Goal: Information Seeking & Learning: Learn about a topic

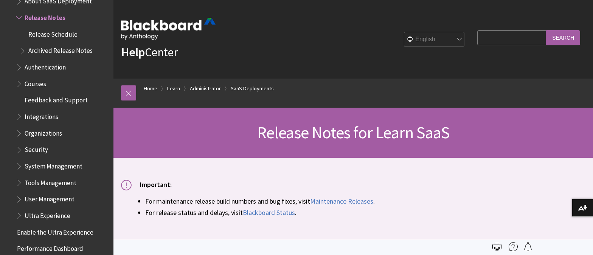
click at [492, 40] on input "Search Query" at bounding box center [512, 37] width 69 height 15
type input "acctivity stream"
click at [547, 30] on input "Search" at bounding box center [564, 37] width 34 height 15
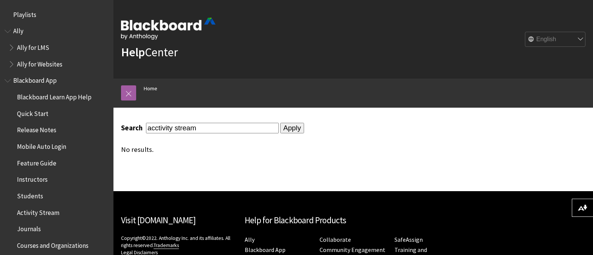
click at [193, 128] on input "acctivity stream" at bounding box center [212, 128] width 133 height 10
drag, startPoint x: 198, startPoint y: 128, endPoint x: 100, endPoint y: 121, distance: 97.9
click at [100, 121] on div "Skip to main content Help Center English عربية Català Cymraeg Deutsch Español S…" at bounding box center [296, 165] width 593 height 330
type input "calendar"
click at [280, 123] on input "Apply" at bounding box center [292, 128] width 24 height 11
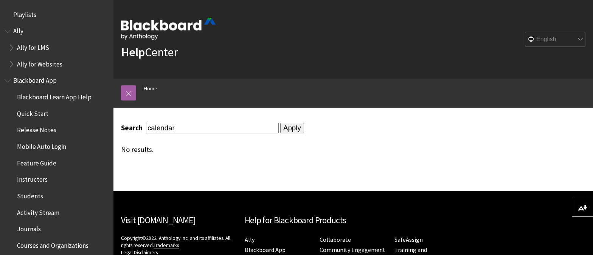
click at [349, 147] on div "No results." at bounding box center [297, 150] width 353 height 8
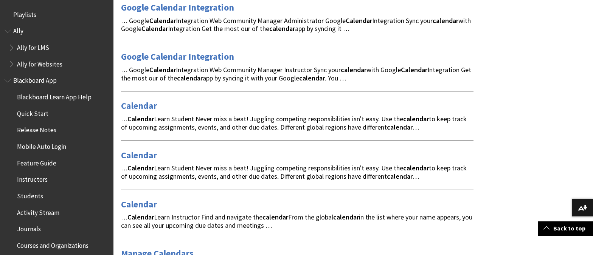
scroll to position [153, 0]
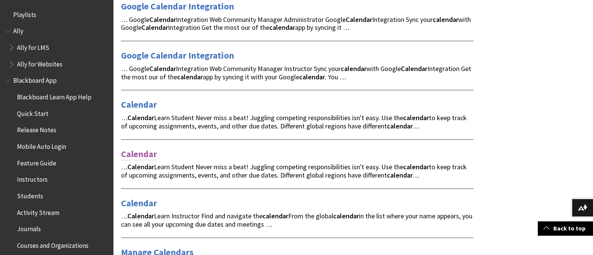
click at [141, 156] on link "Calendar" at bounding box center [139, 154] width 36 height 12
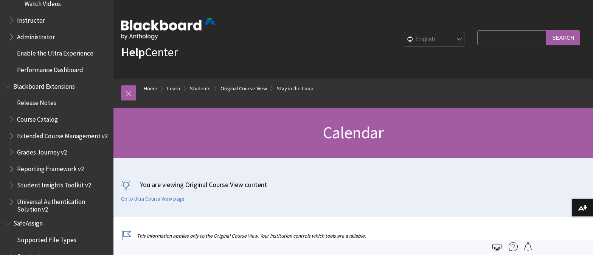
scroll to position [1248, 0]
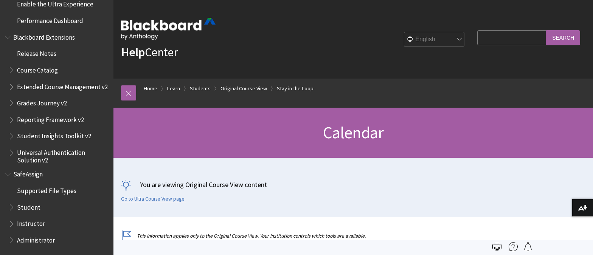
click at [509, 39] on input "Search Query" at bounding box center [512, 37] width 69 height 15
type input "calendar"
click at [547, 30] on input "Search" at bounding box center [564, 37] width 34 height 15
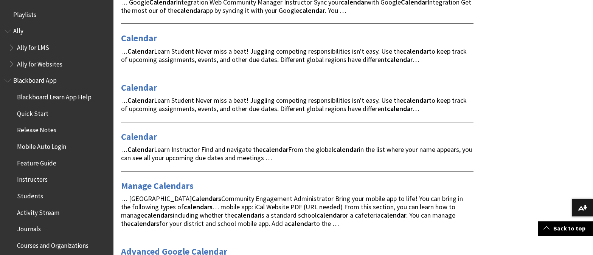
scroll to position [221, 0]
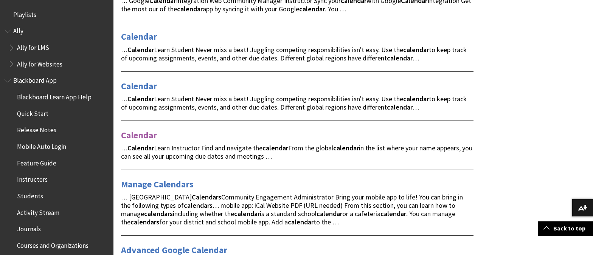
click at [141, 139] on link "Calendar" at bounding box center [139, 135] width 36 height 12
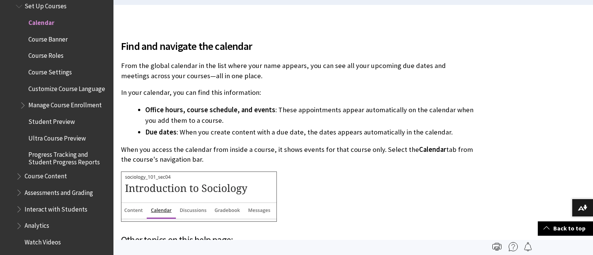
scroll to position [212, 0]
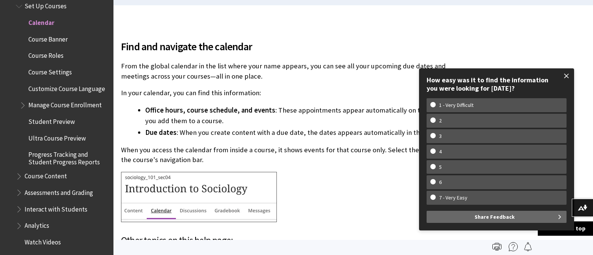
click at [567, 77] on span at bounding box center [567, 76] width 16 height 16
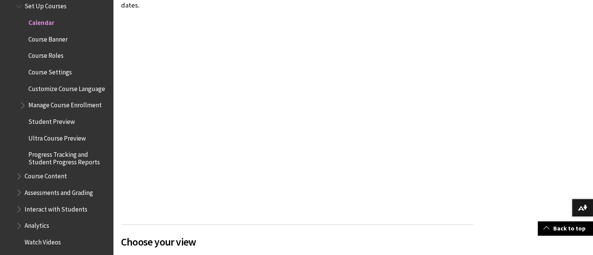
scroll to position [599, 0]
